Goal: Information Seeking & Learning: Learn about a topic

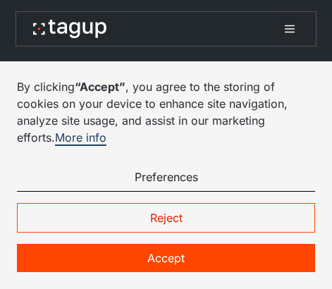
select select "Request Demo Form"
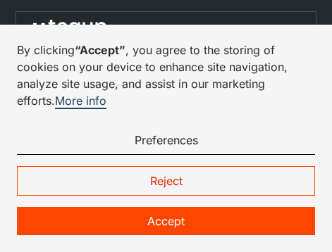
select select "Request Demo Form"
